Goal: Task Accomplishment & Management: Use online tool/utility

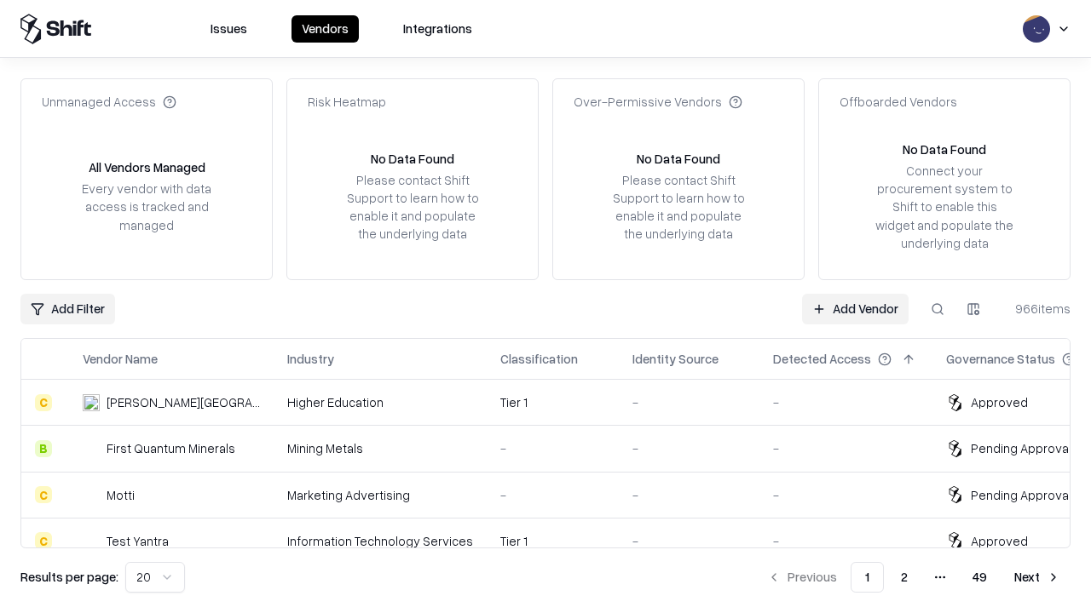
click at [855, 308] on link "Add Vendor" at bounding box center [855, 309] width 107 height 31
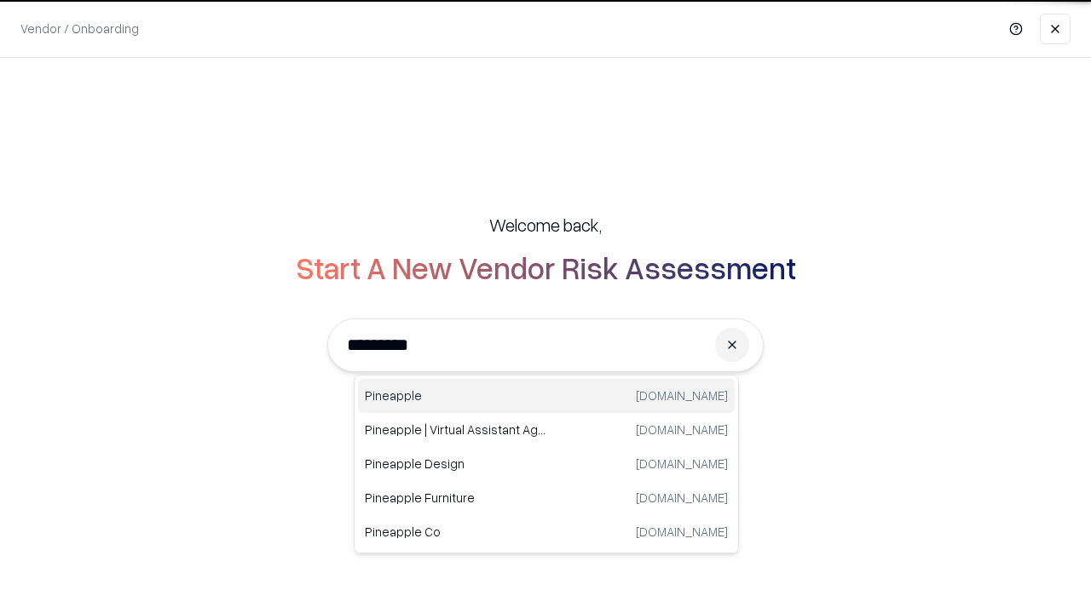
click at [546, 396] on div "Pineapple [DOMAIN_NAME]" at bounding box center [546, 396] width 377 height 34
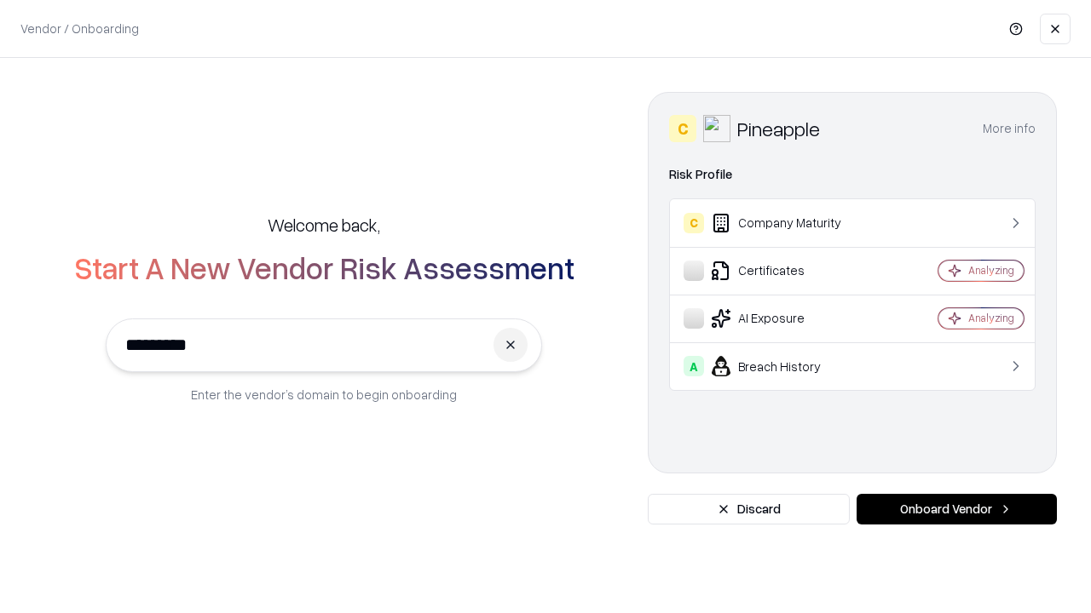
type input "*********"
click at [956, 510] on button "Onboard Vendor" at bounding box center [956, 509] width 200 height 31
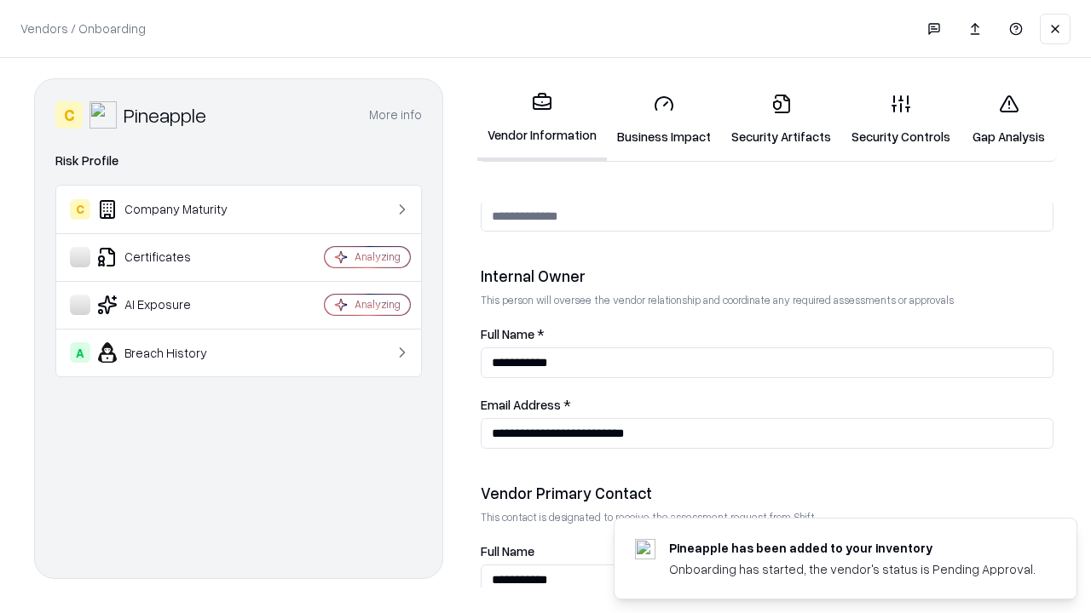
scroll to position [883, 0]
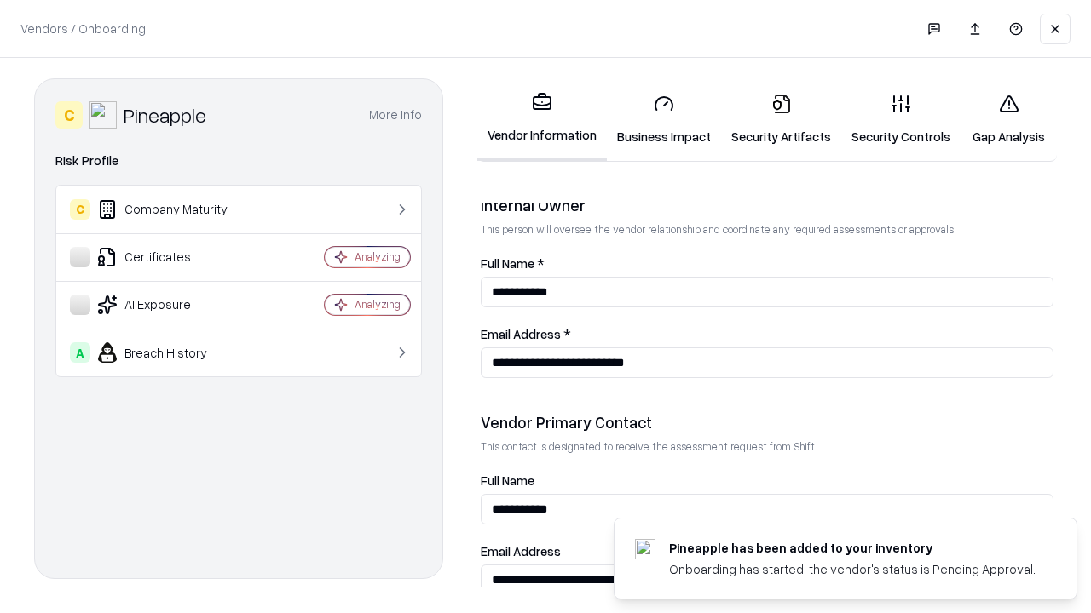
click at [664, 119] on link "Business Impact" at bounding box center [664, 119] width 114 height 79
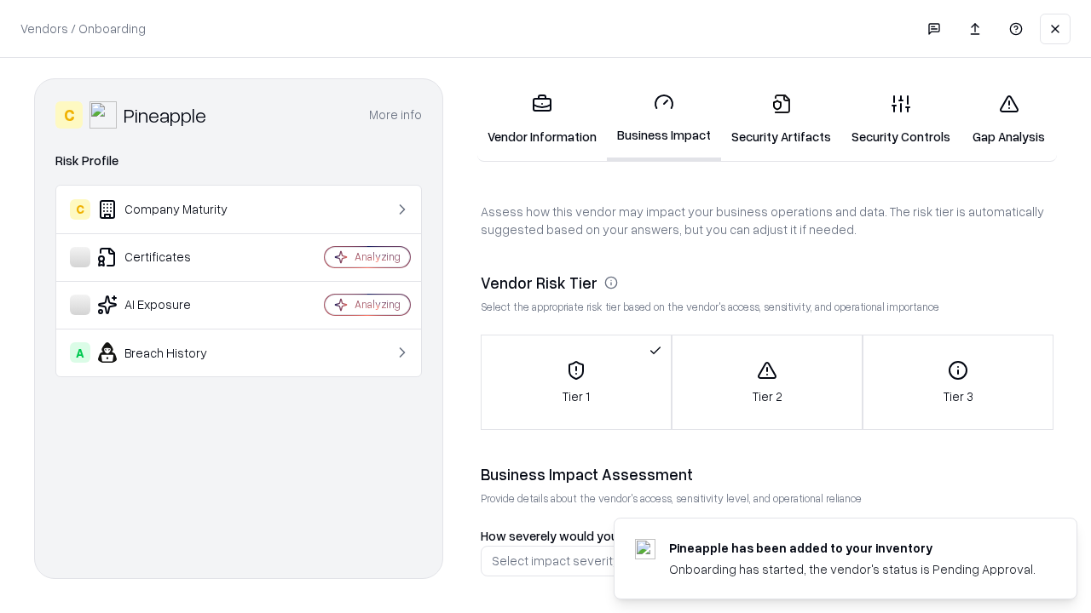
click at [781, 119] on link "Security Artifacts" at bounding box center [781, 119] width 120 height 79
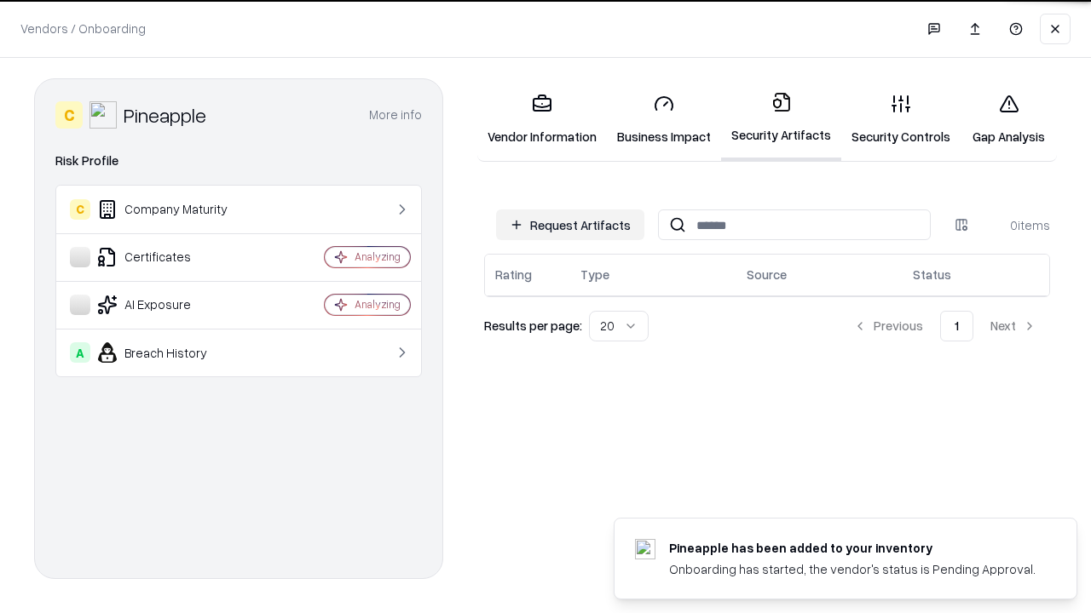
click at [570, 224] on button "Request Artifacts" at bounding box center [570, 225] width 148 height 31
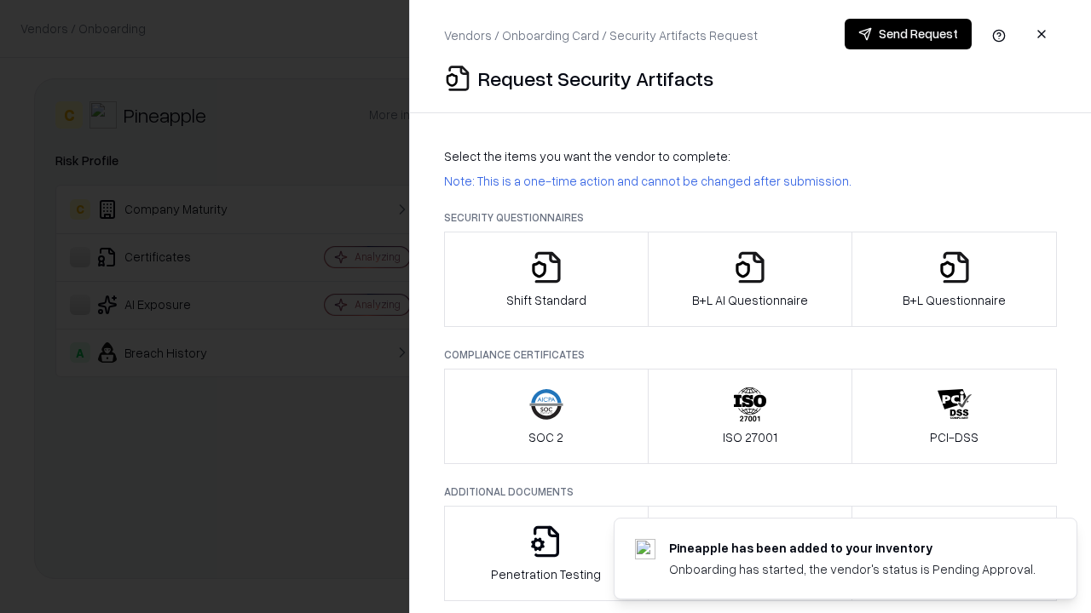
click at [545, 279] on icon "button" at bounding box center [546, 268] width 34 height 34
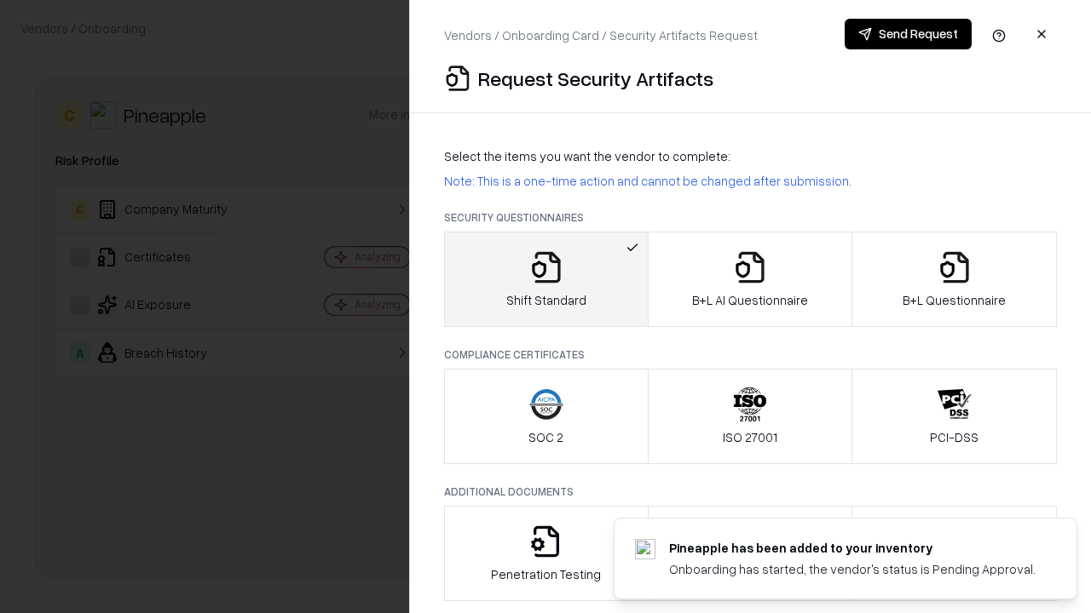
click at [907, 34] on button "Send Request" at bounding box center [907, 34] width 127 height 31
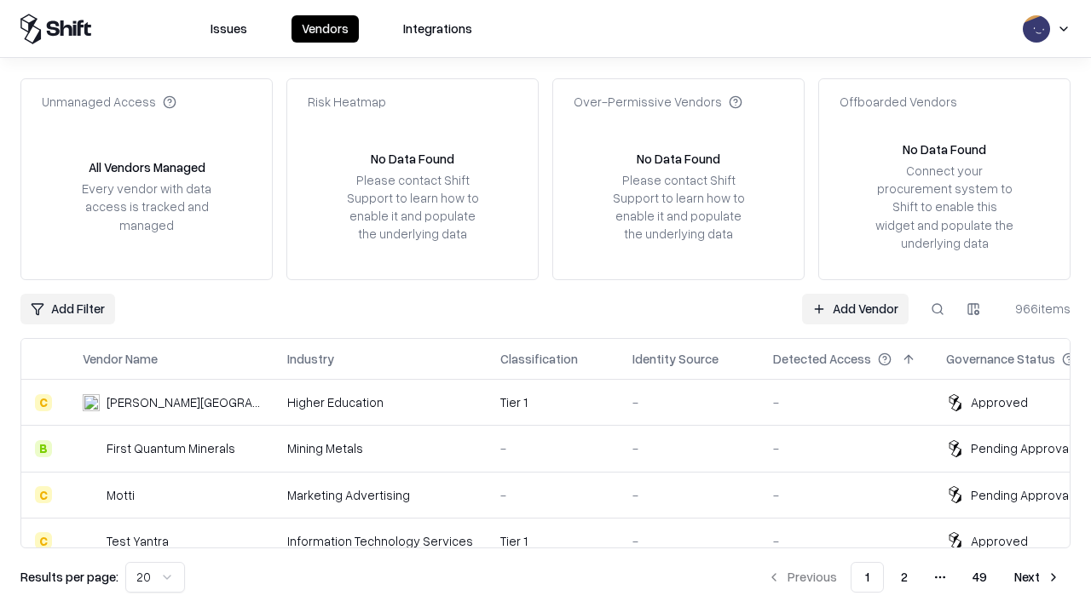
click at [937, 308] on button at bounding box center [937, 309] width 31 height 31
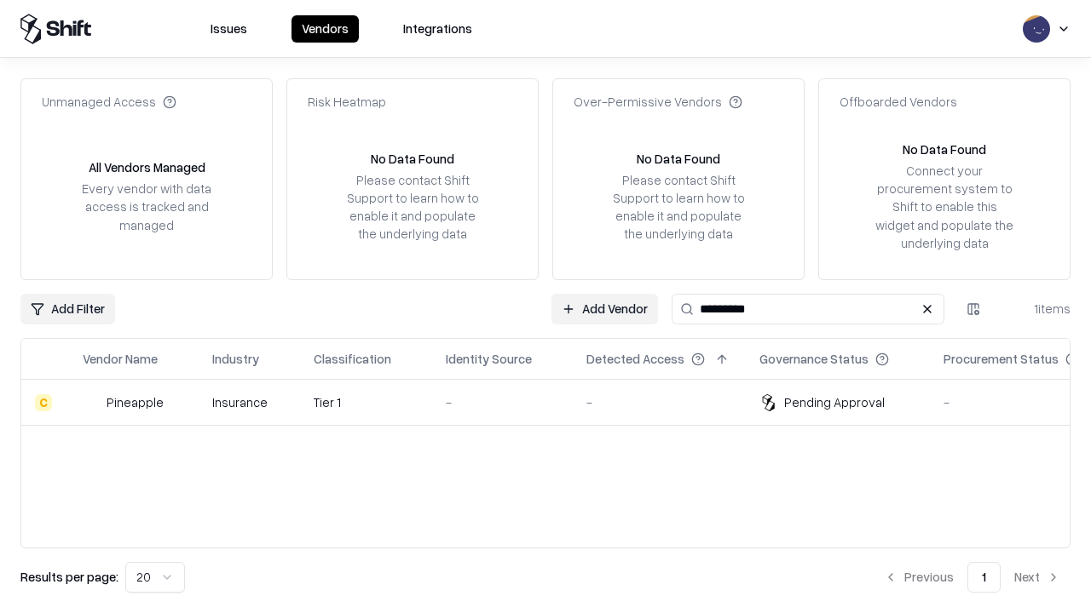
type input "*********"
click at [556, 402] on div "-" at bounding box center [502, 403] width 113 height 18
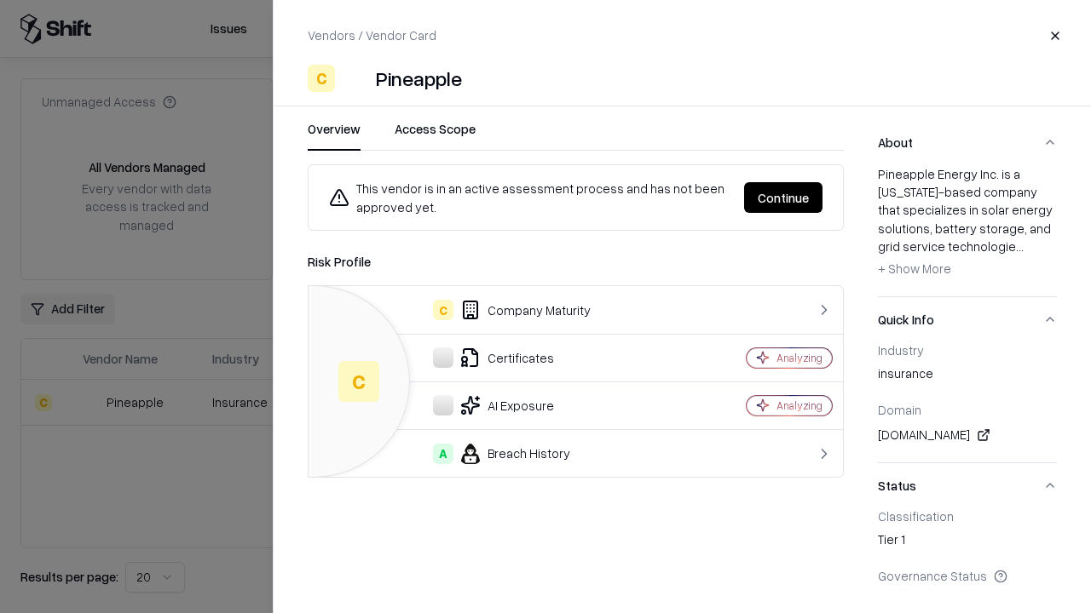
click at [783, 198] on button "Continue" at bounding box center [783, 197] width 78 height 31
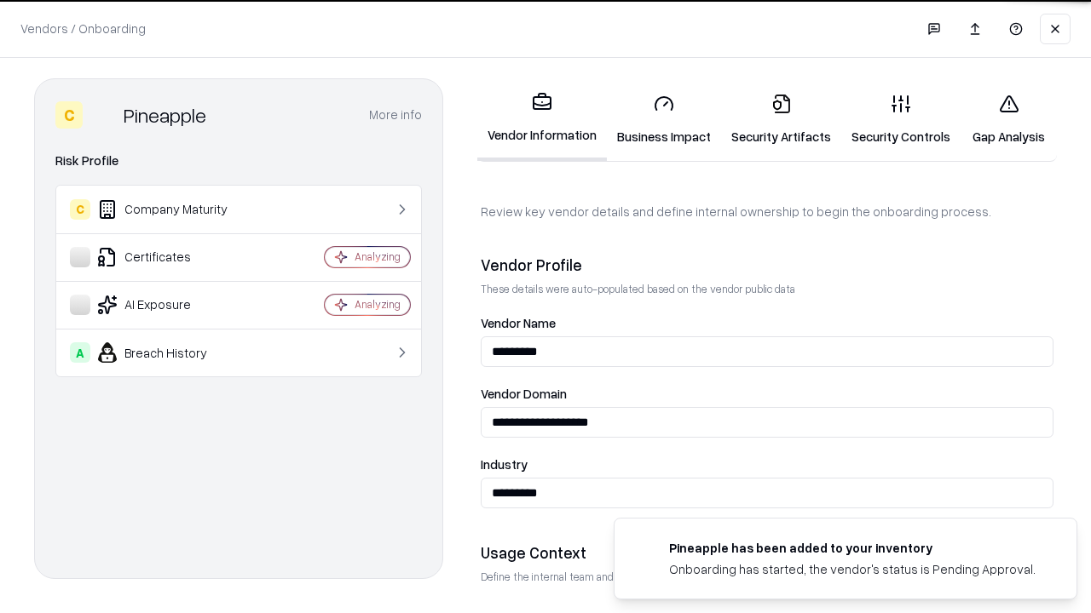
click at [781, 119] on link "Security Artifacts" at bounding box center [781, 119] width 120 height 79
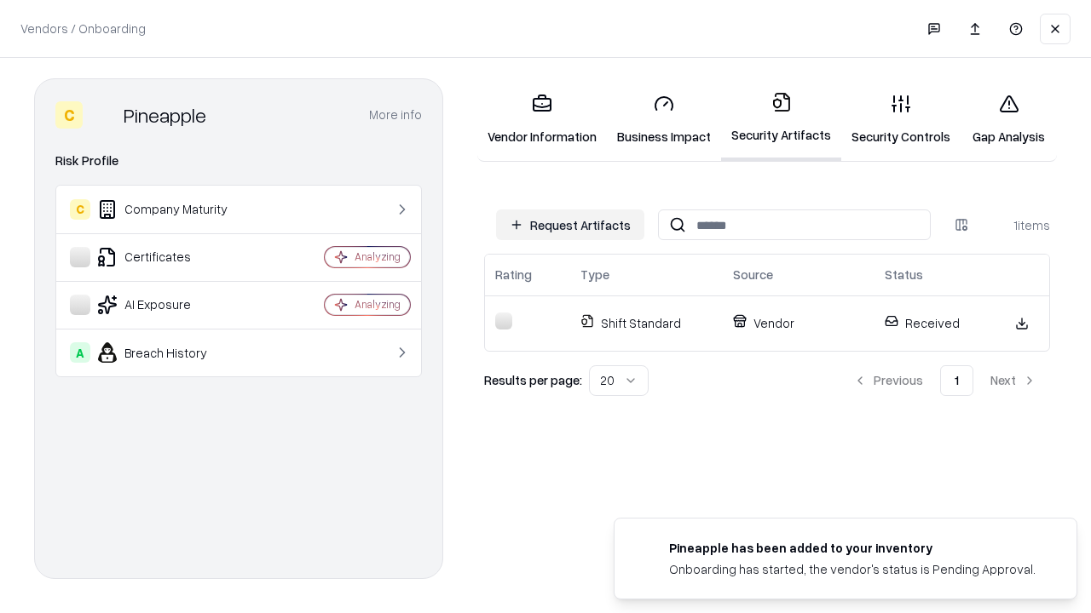
click at [1008, 119] on link "Gap Analysis" at bounding box center [1008, 119] width 96 height 79
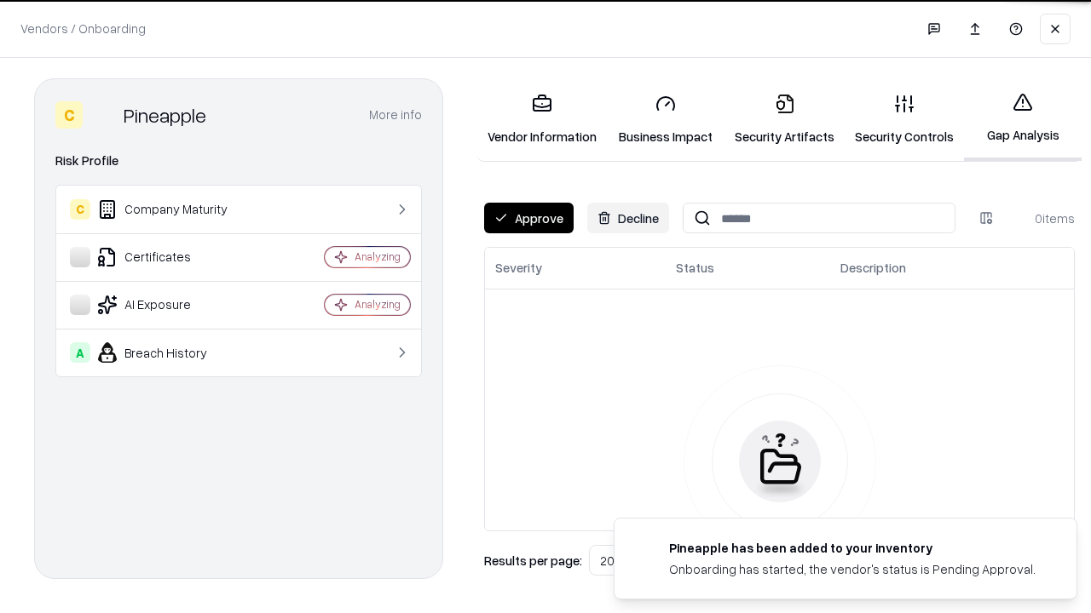
click at [528, 218] on button "Approve" at bounding box center [528, 218] width 89 height 31
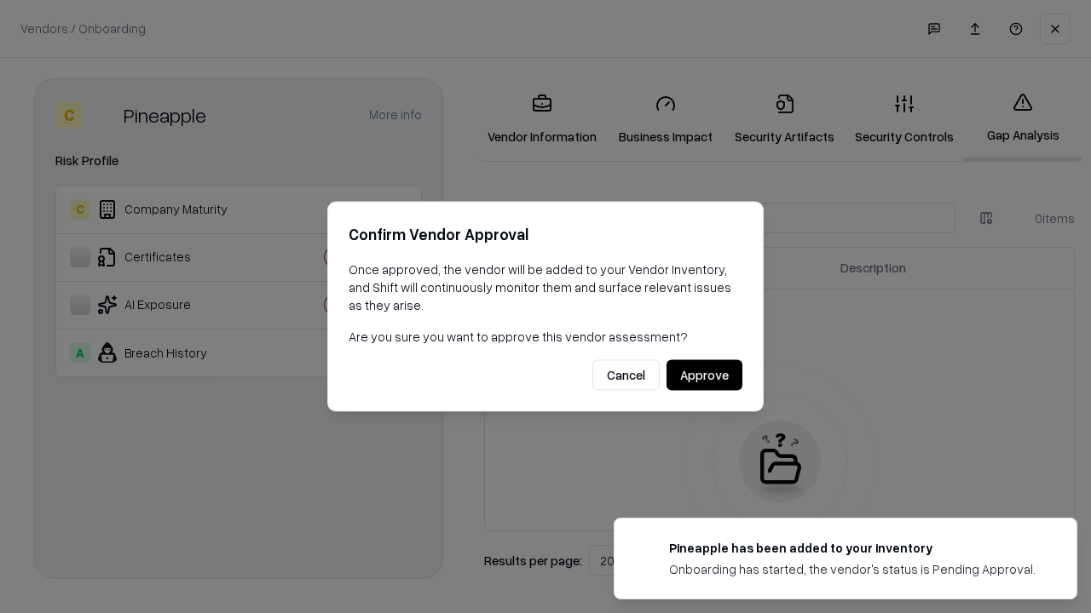
click at [704, 375] on button "Approve" at bounding box center [704, 375] width 76 height 31
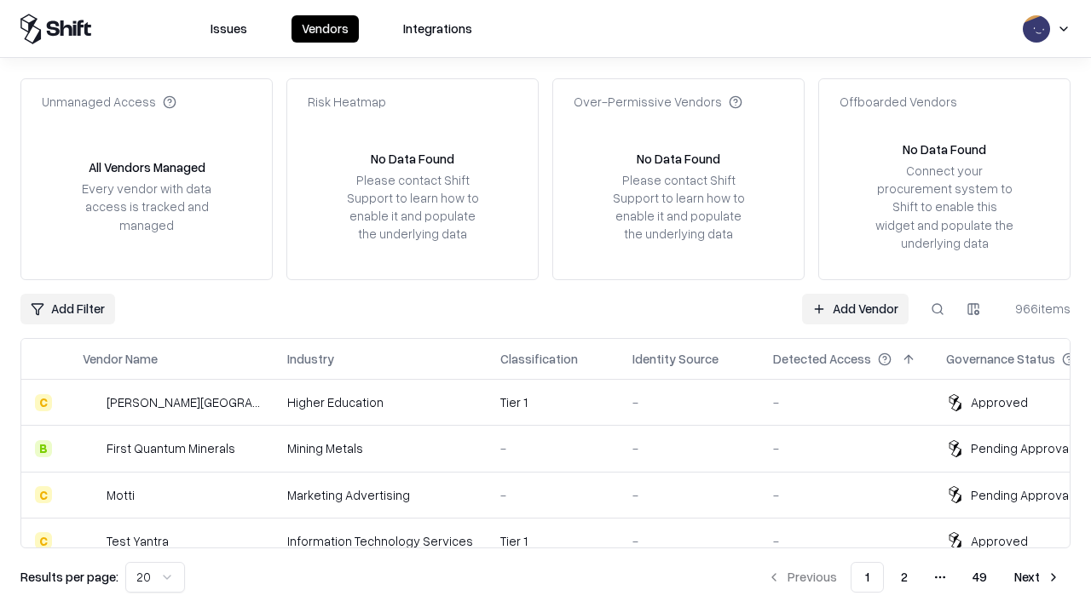
type input "*********"
click at [855, 308] on link "Add Vendor" at bounding box center [855, 309] width 107 height 31
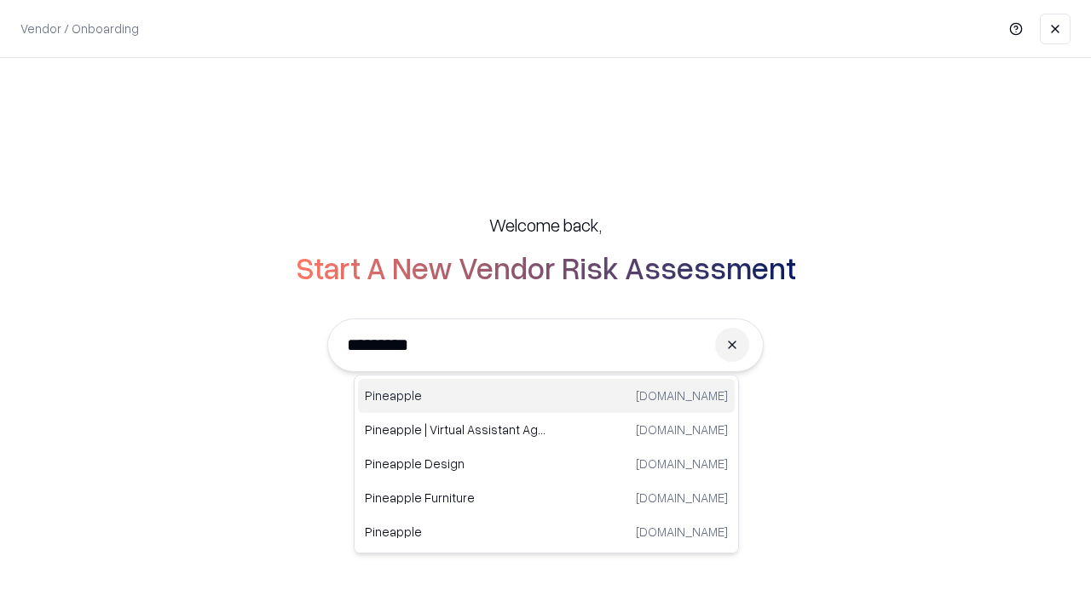
click at [546, 396] on div "Pineapple [DOMAIN_NAME]" at bounding box center [546, 396] width 377 height 34
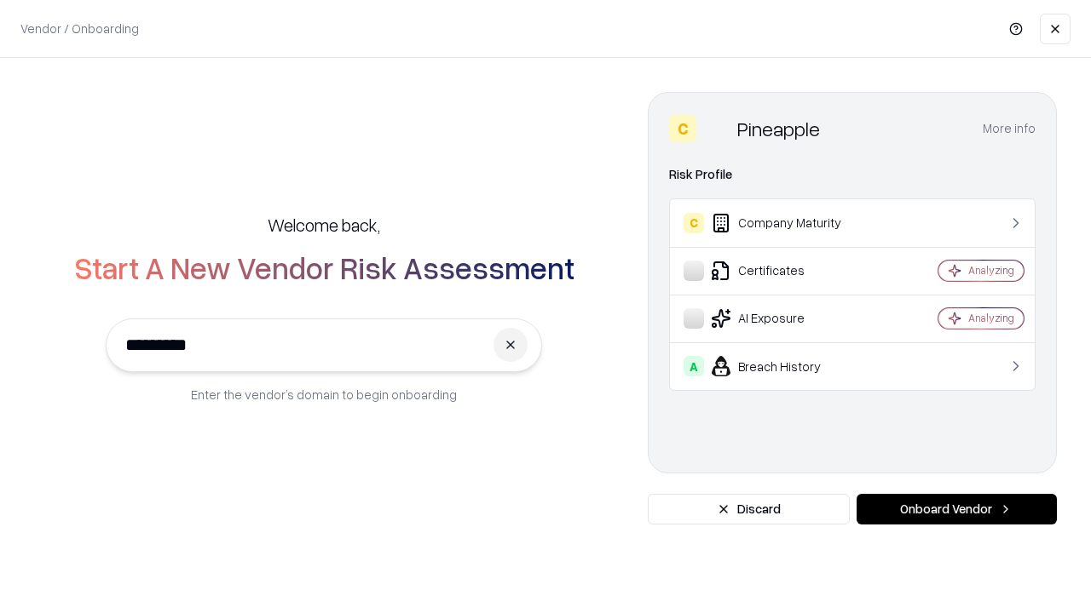
type input "*********"
click at [956, 510] on button "Onboard Vendor" at bounding box center [956, 509] width 200 height 31
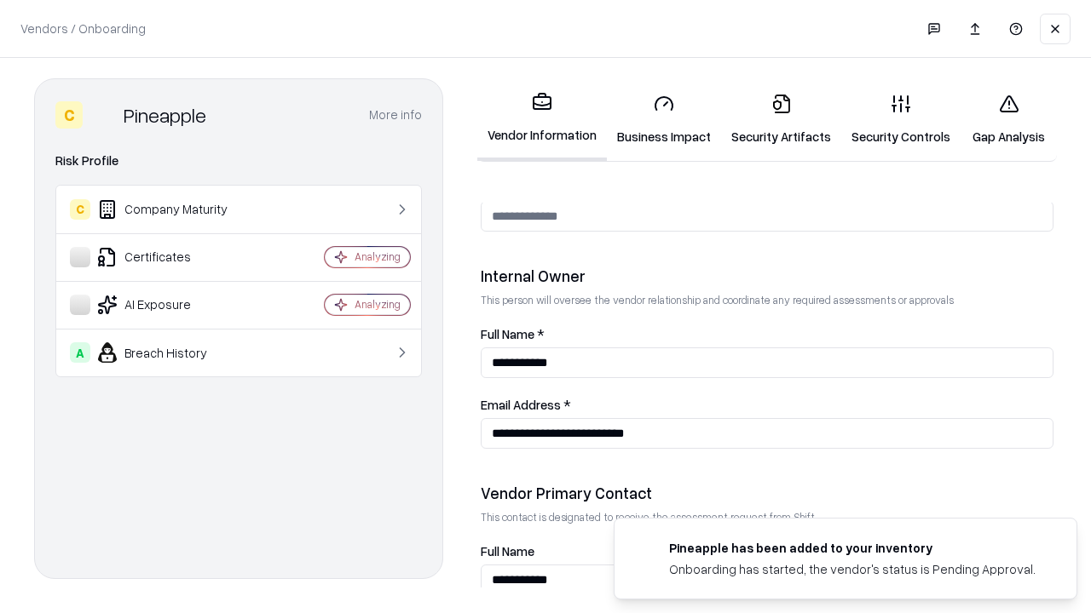
scroll to position [883, 0]
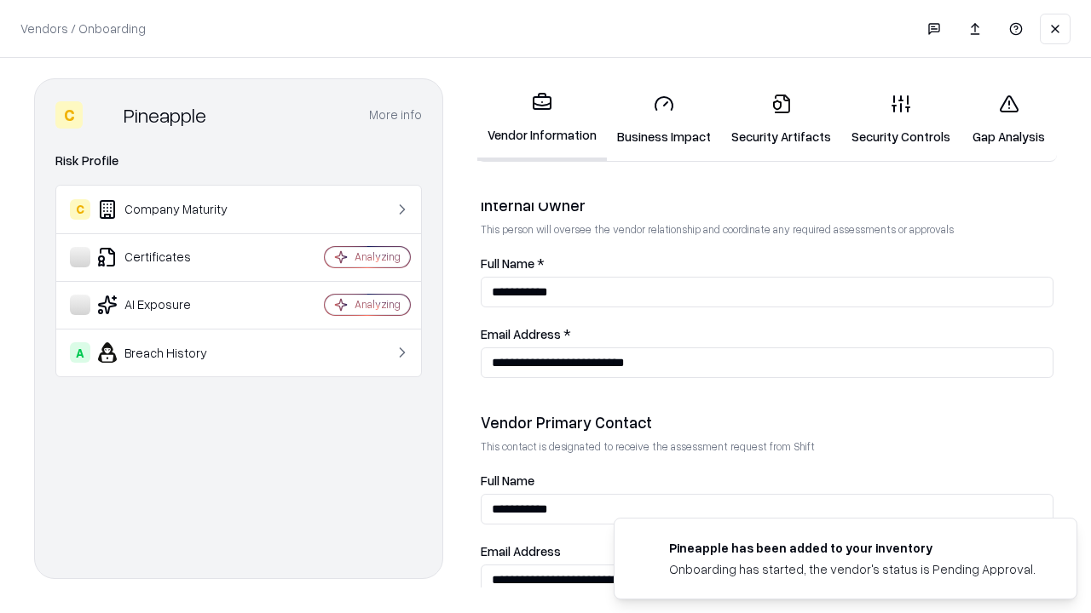
click at [1008, 119] on link "Gap Analysis" at bounding box center [1008, 119] width 96 height 79
